Goal: Task Accomplishment & Management: Use online tool/utility

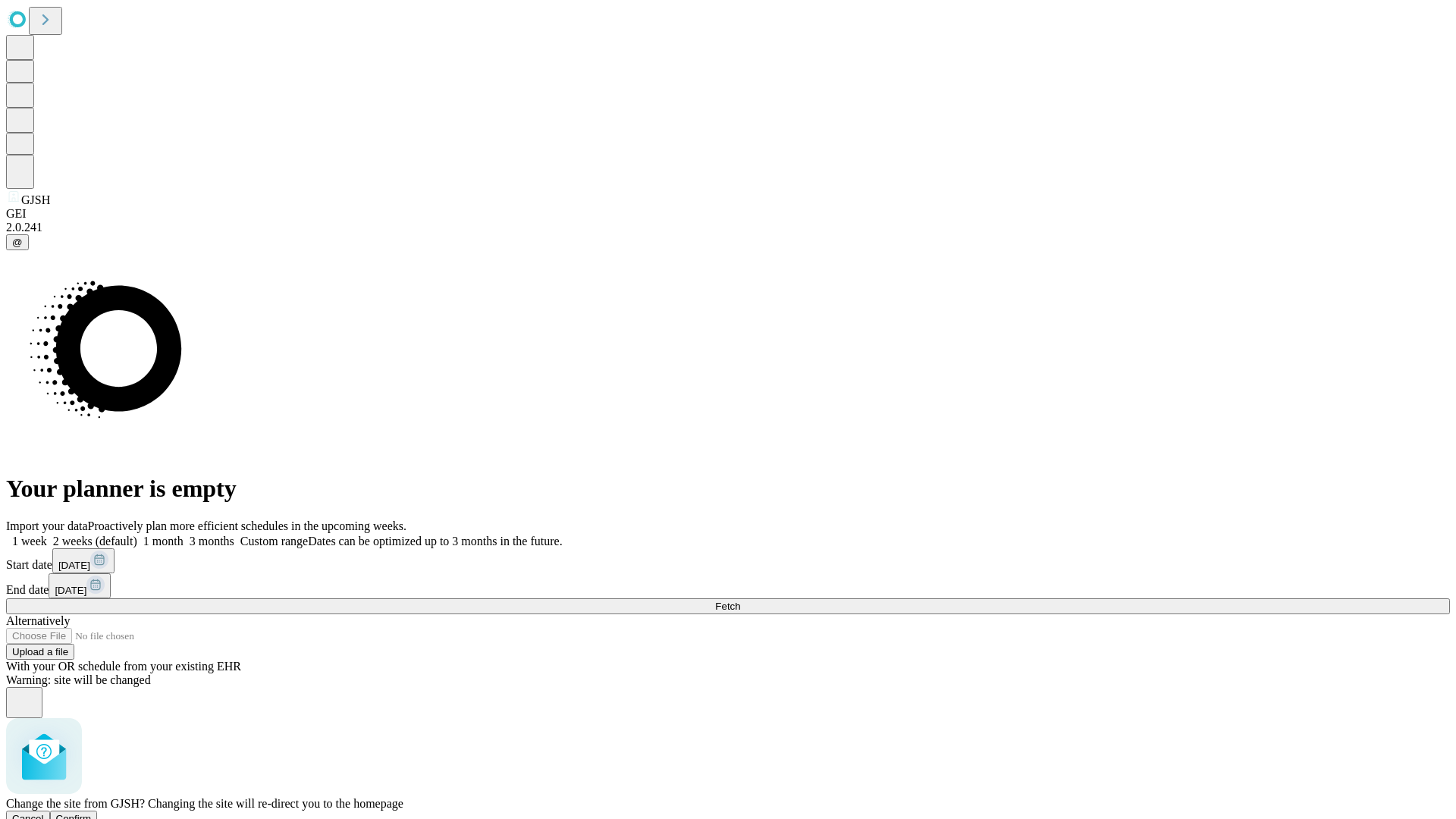
click at [92, 813] on span "Confirm" at bounding box center [74, 819] width 36 height 11
click at [138, 535] on label "2 weeks (default)" at bounding box center [92, 541] width 90 height 13
click at [740, 601] on span "Fetch" at bounding box center [728, 606] width 25 height 11
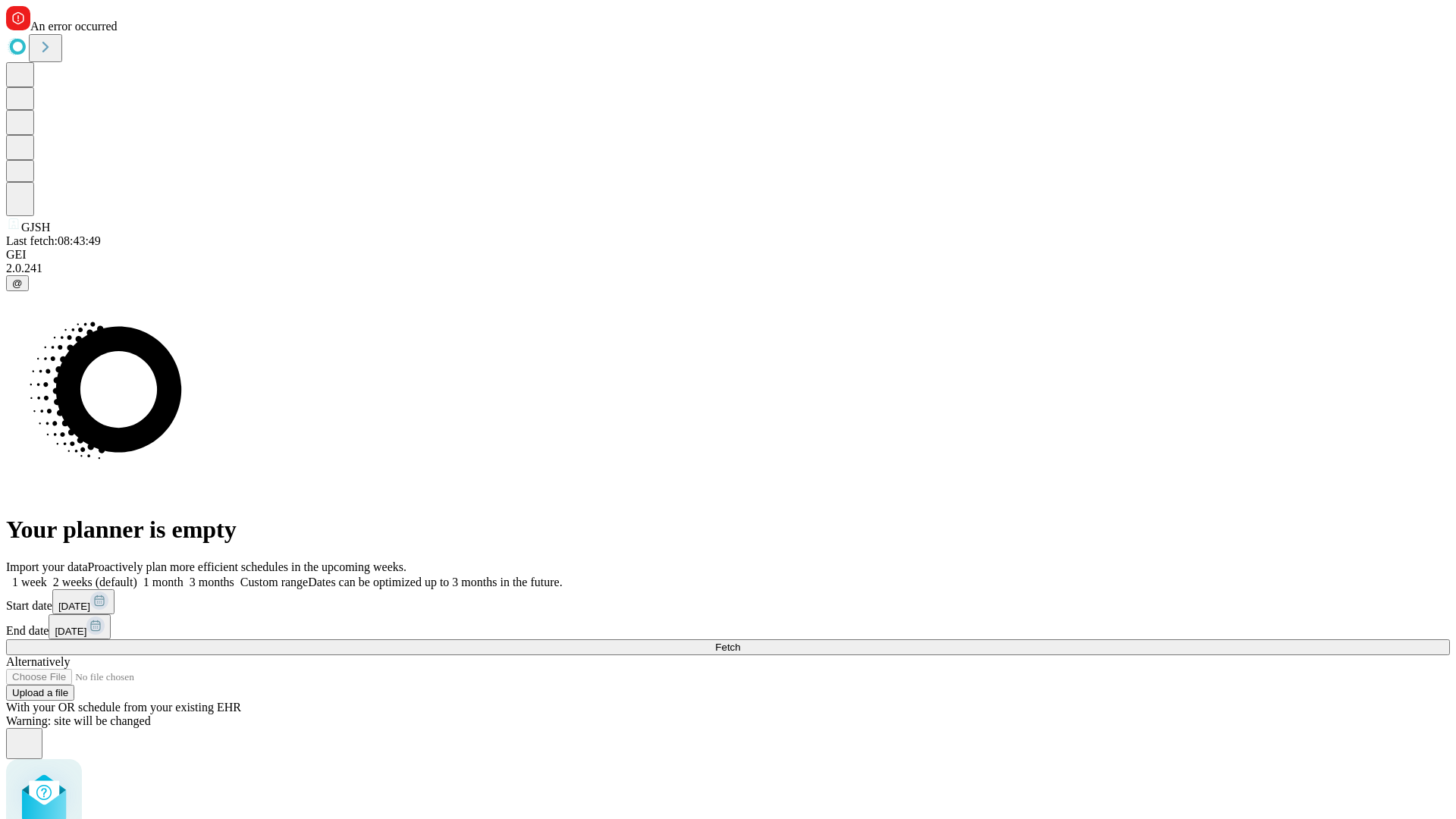
click at [138, 576] on label "2 weeks (default)" at bounding box center [92, 582] width 90 height 13
click at [740, 642] on span "Fetch" at bounding box center [728, 647] width 25 height 11
click at [138, 576] on label "2 weeks (default)" at bounding box center [92, 582] width 90 height 13
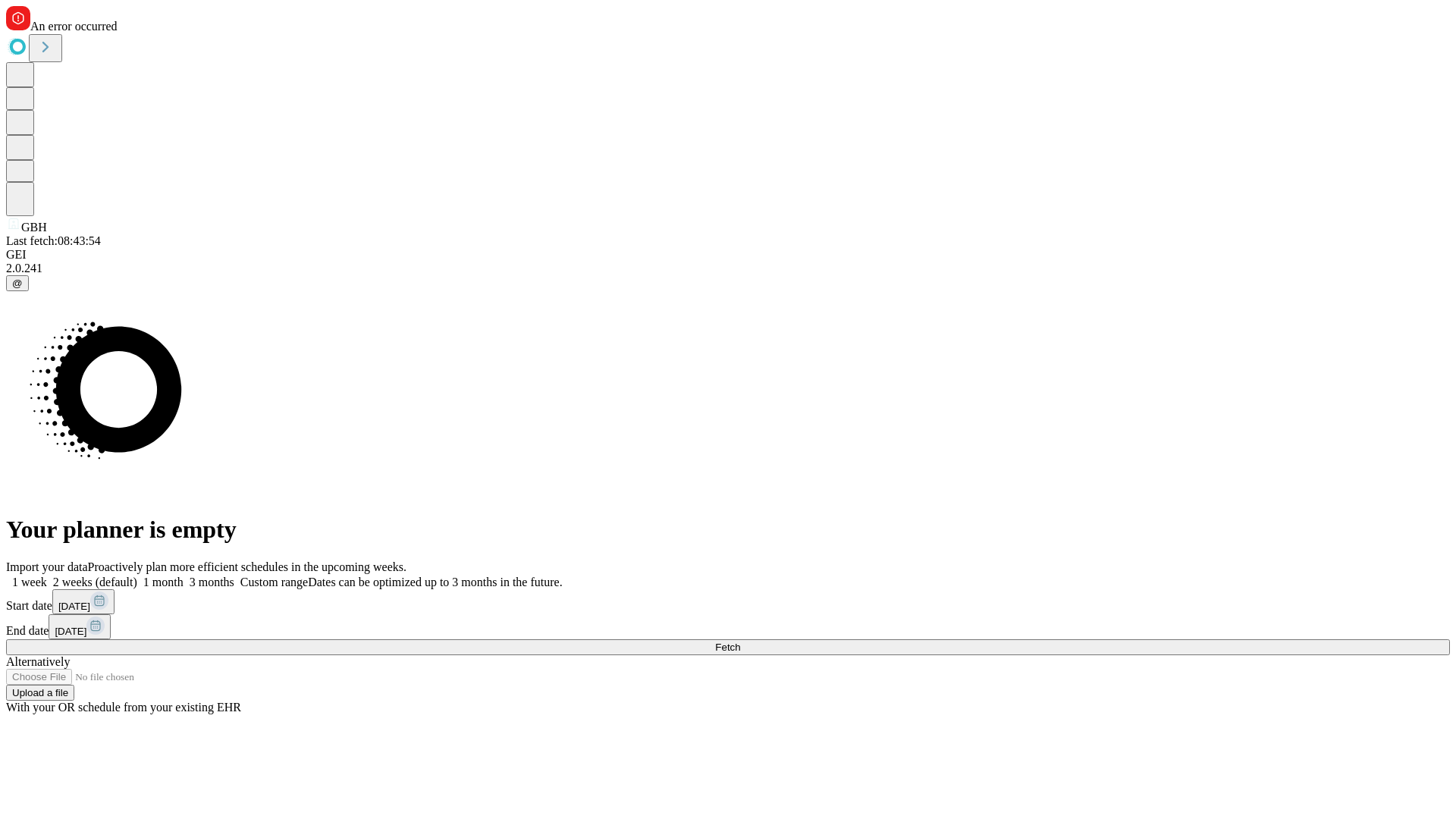
click at [740, 642] on span "Fetch" at bounding box center [728, 647] width 25 height 11
click at [138, 576] on label "2 weeks (default)" at bounding box center [92, 582] width 90 height 13
click at [740, 642] on span "Fetch" at bounding box center [728, 647] width 25 height 11
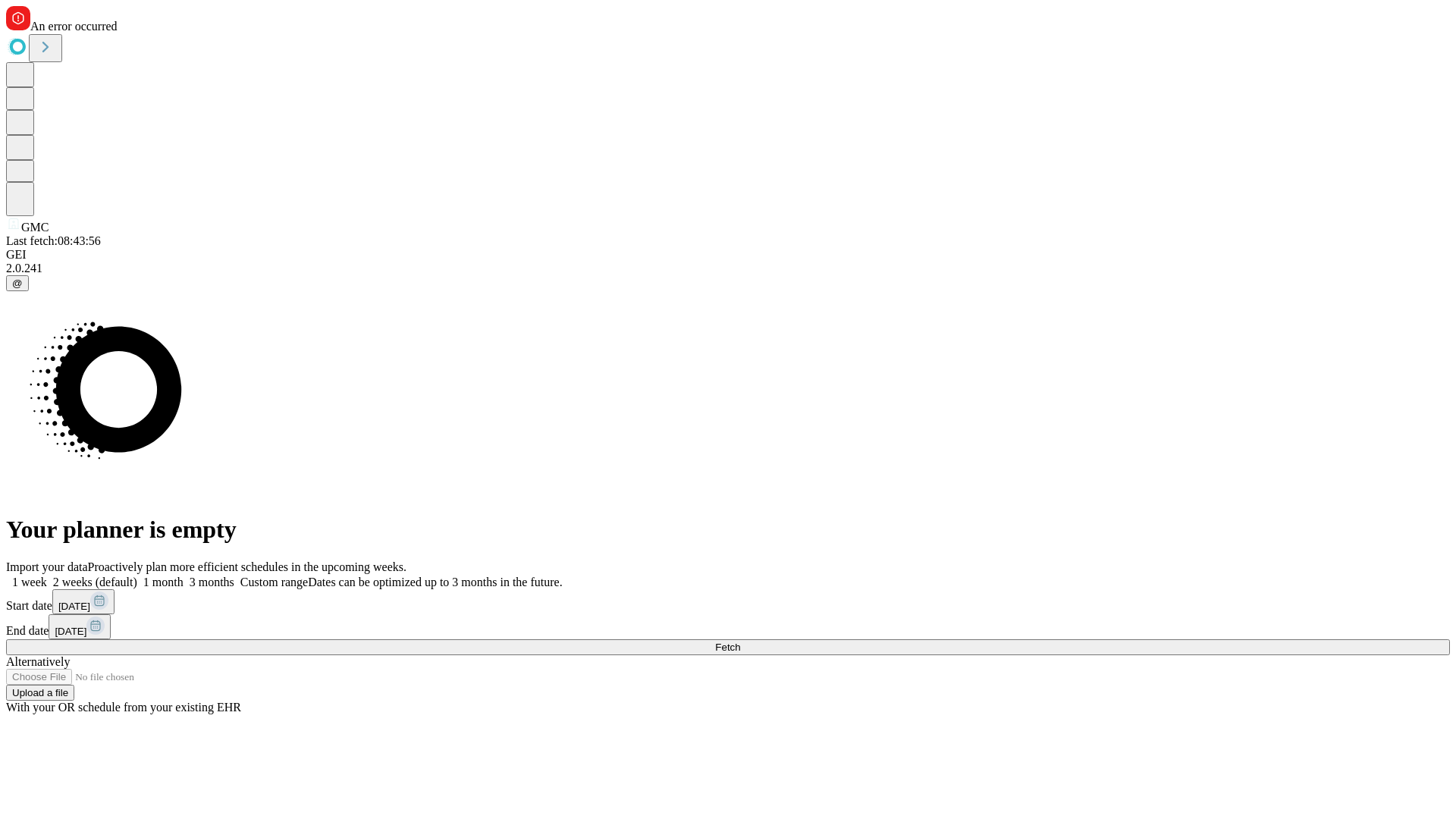
click at [138, 576] on label "2 weeks (default)" at bounding box center [92, 582] width 90 height 13
click at [740, 642] on span "Fetch" at bounding box center [728, 647] width 25 height 11
click at [138, 576] on label "2 weeks (default)" at bounding box center [92, 582] width 90 height 13
click at [740, 642] on span "Fetch" at bounding box center [728, 647] width 25 height 11
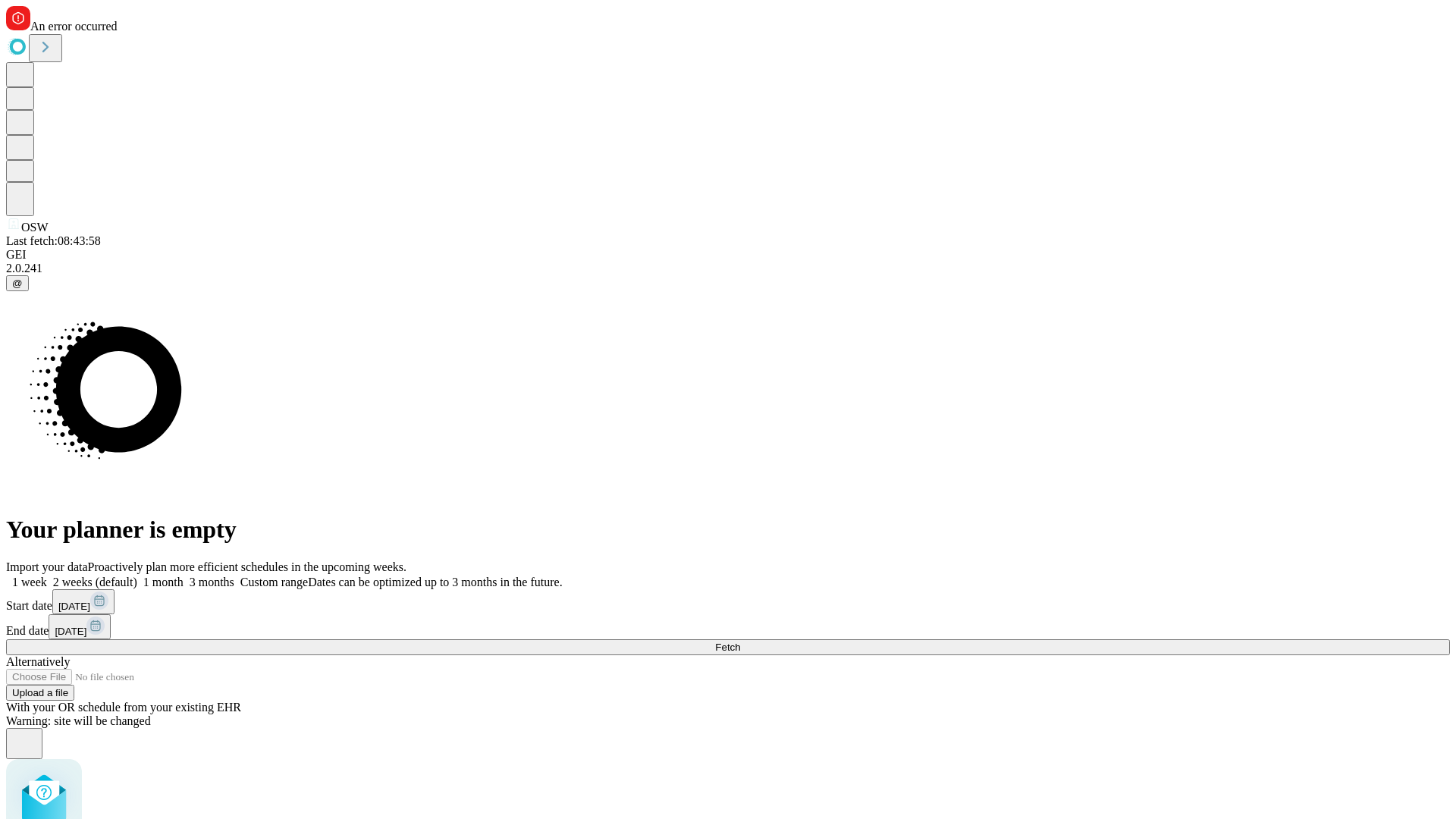
click at [138, 576] on label "2 weeks (default)" at bounding box center [92, 582] width 90 height 13
click at [740, 642] on span "Fetch" at bounding box center [728, 647] width 25 height 11
click at [138, 576] on label "2 weeks (default)" at bounding box center [92, 582] width 90 height 13
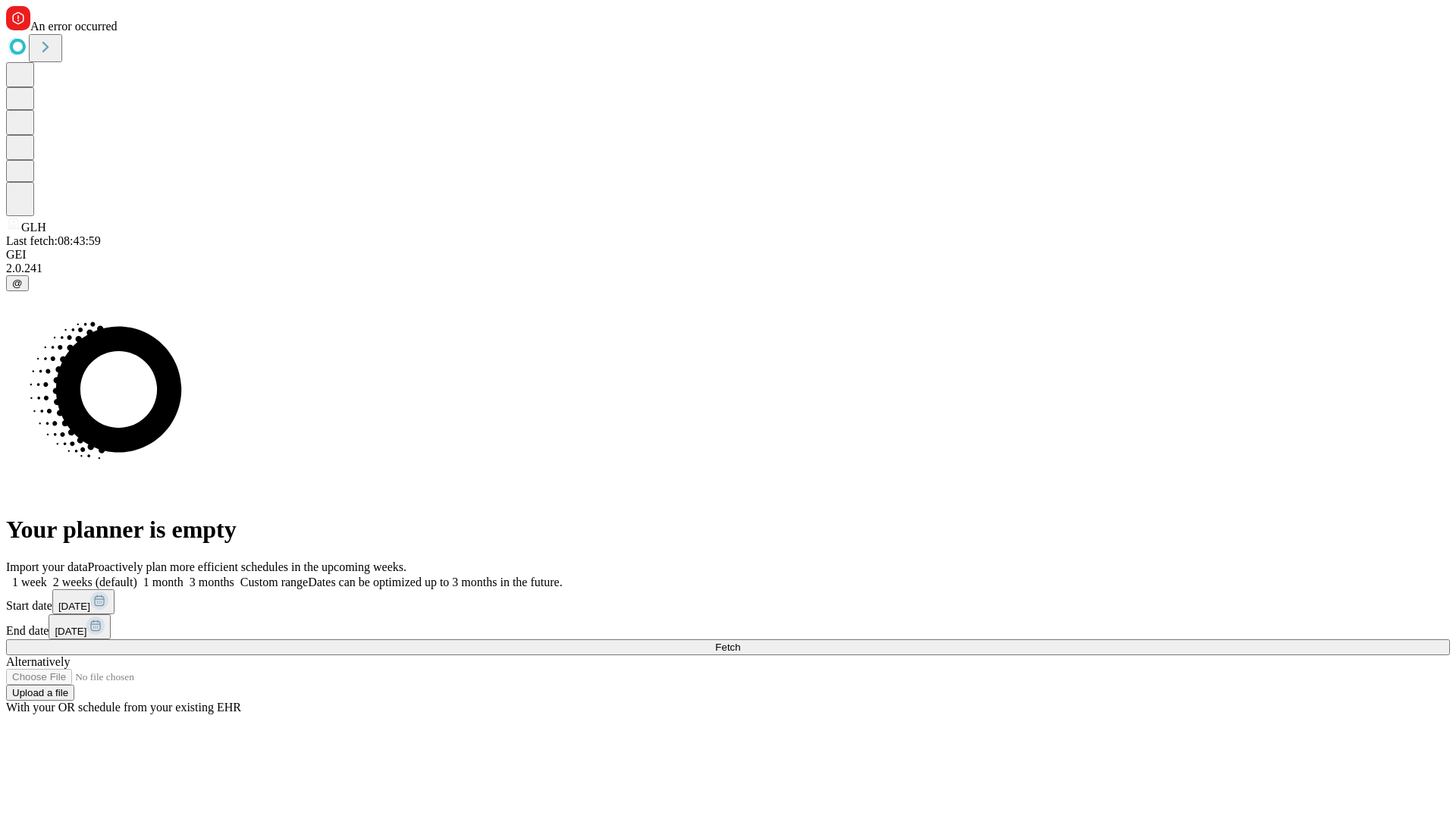
click at [740, 642] on span "Fetch" at bounding box center [728, 647] width 25 height 11
click at [138, 576] on label "2 weeks (default)" at bounding box center [92, 582] width 90 height 13
click at [740, 642] on span "Fetch" at bounding box center [728, 647] width 25 height 11
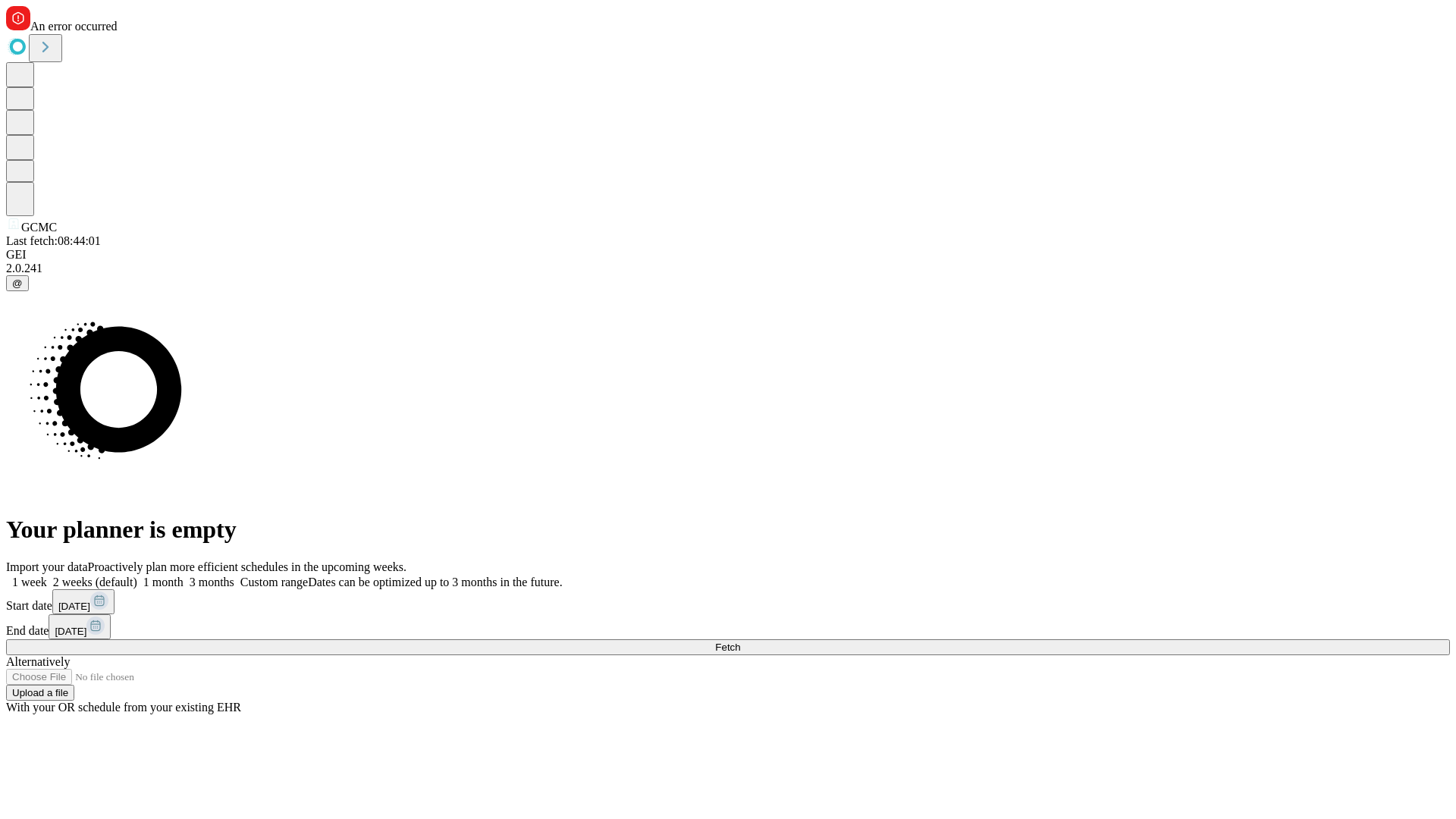
click at [138, 576] on label "2 weeks (default)" at bounding box center [92, 582] width 90 height 13
click at [740, 642] on span "Fetch" at bounding box center [728, 647] width 25 height 11
click at [138, 576] on label "2 weeks (default)" at bounding box center [92, 582] width 90 height 13
click at [740, 642] on span "Fetch" at bounding box center [728, 647] width 25 height 11
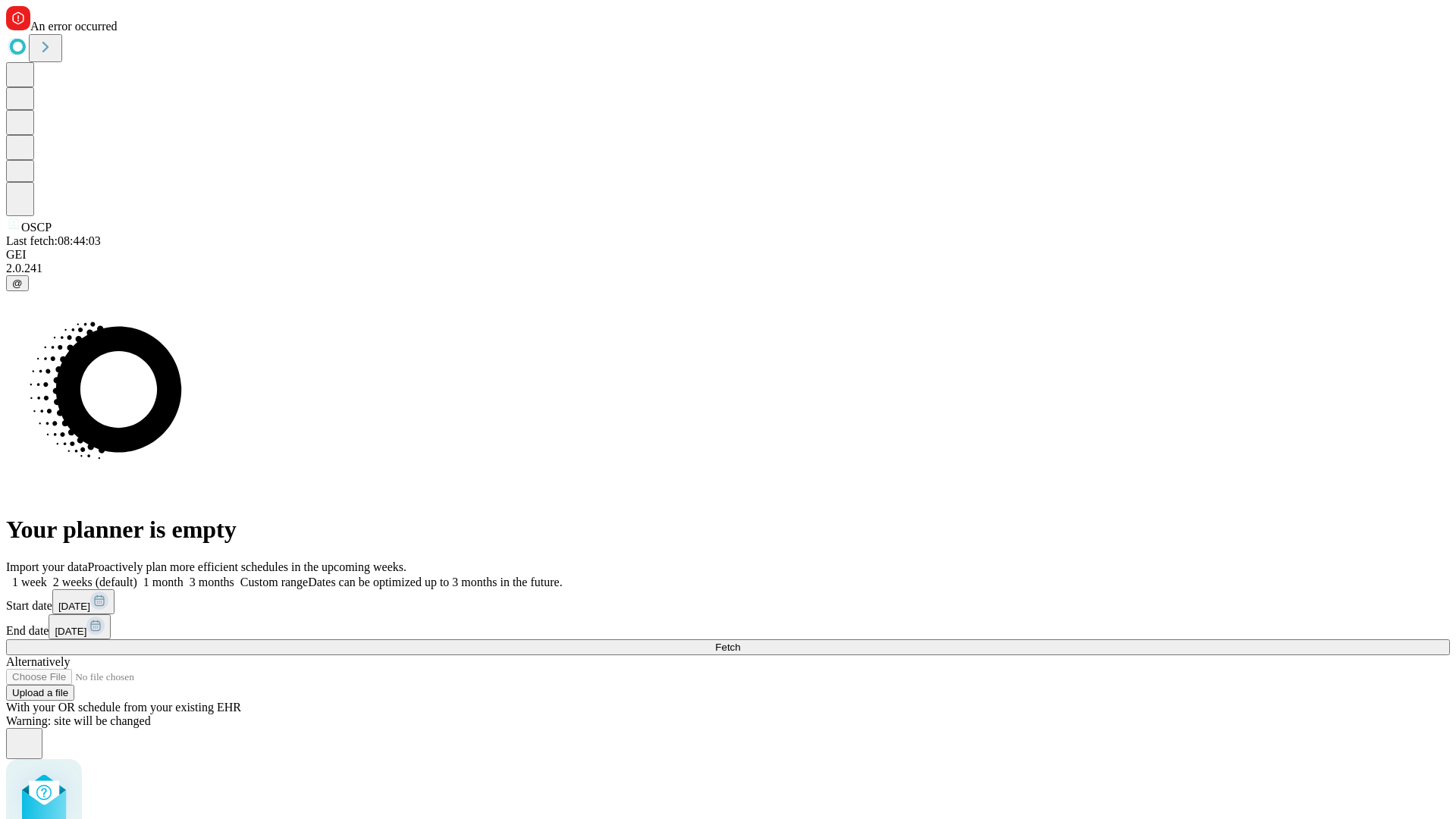
click at [138, 576] on label "2 weeks (default)" at bounding box center [92, 582] width 90 height 13
click at [740, 642] on span "Fetch" at bounding box center [728, 647] width 25 height 11
